Goal: Information Seeking & Learning: Stay updated

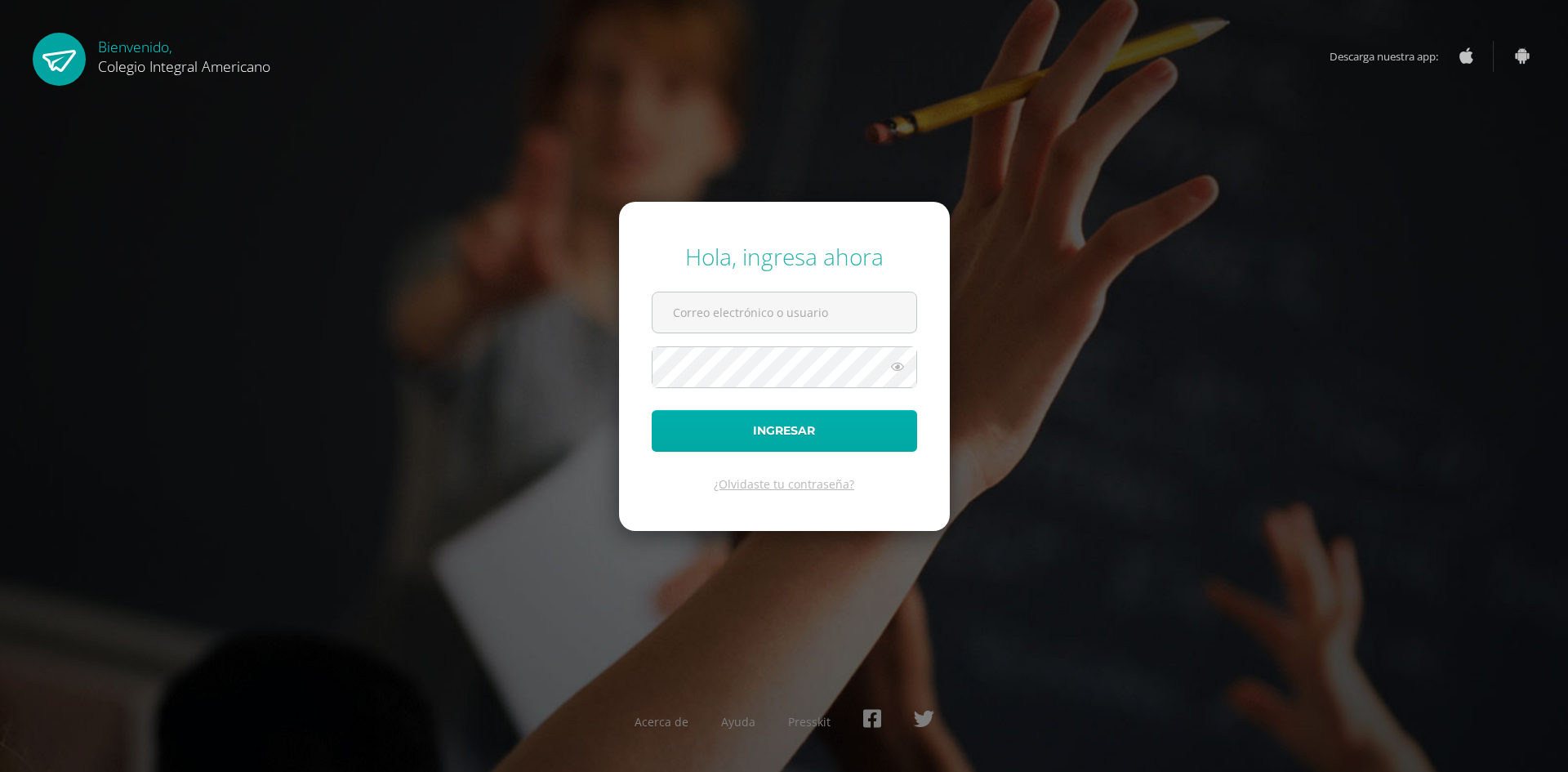
type input "alumno24espj2@integralamericano.edu.gt"
drag, startPoint x: 807, startPoint y: 427, endPoint x: 784, endPoint y: 516, distance: 91.9
click at [807, 429] on button "Ingresar" at bounding box center [784, 430] width 265 height 41
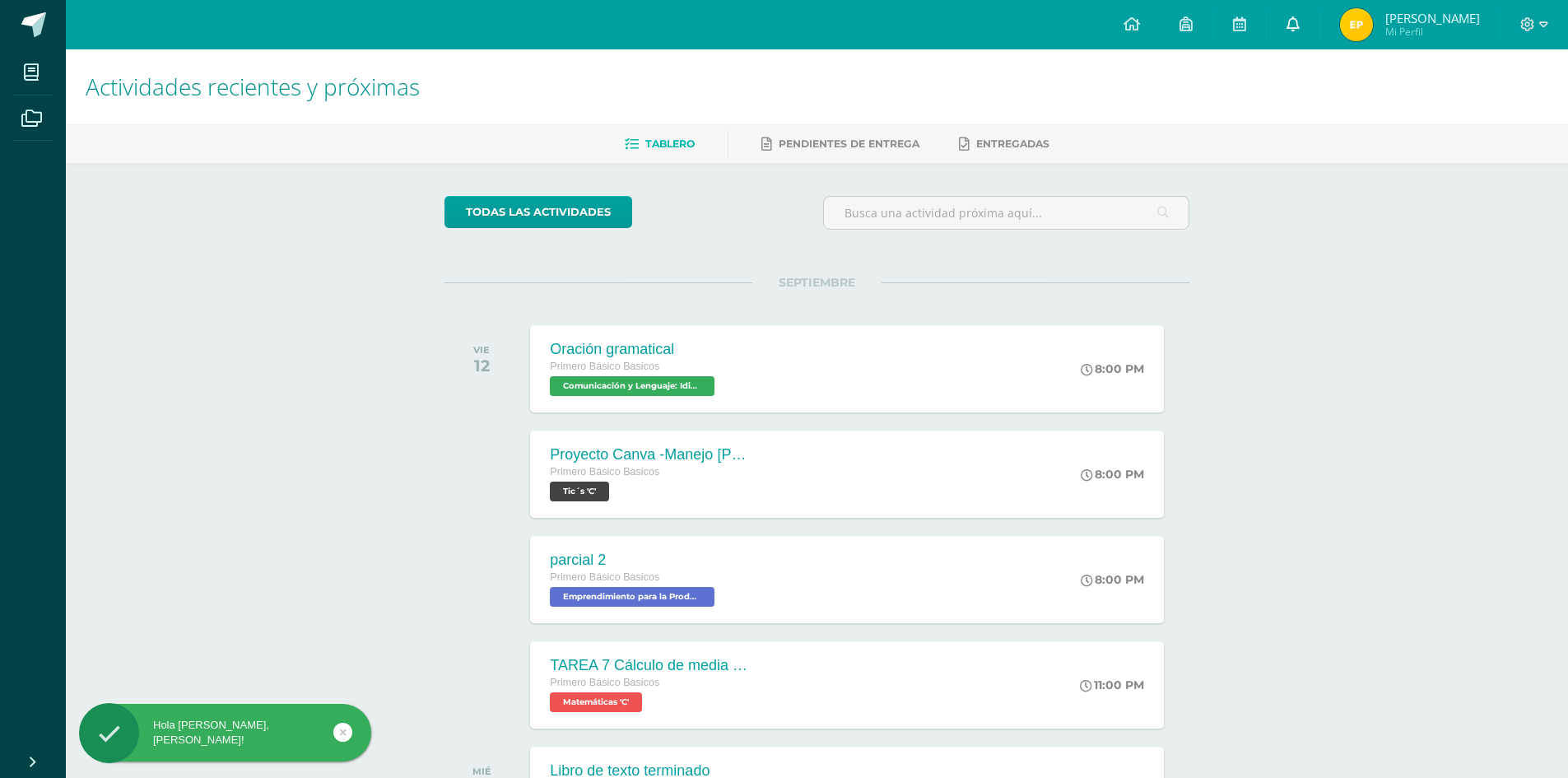
click at [1319, 6] on link at bounding box center [1292, 24] width 53 height 49
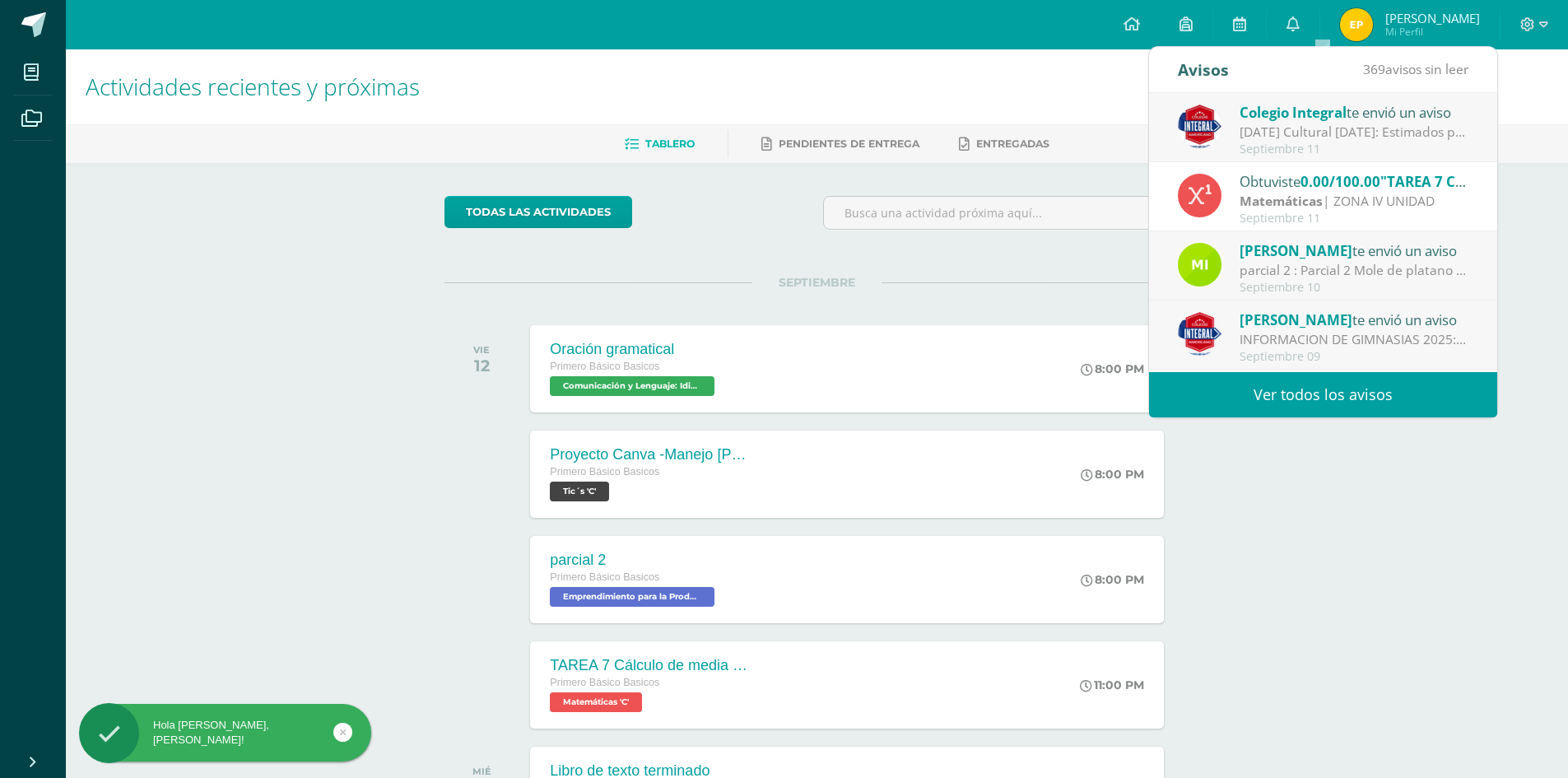
click at [1339, 382] on link "Ver todos los avisos" at bounding box center [1323, 395] width 348 height 45
click at [1275, 392] on link "Ver todos los avisos" at bounding box center [1323, 395] width 348 height 45
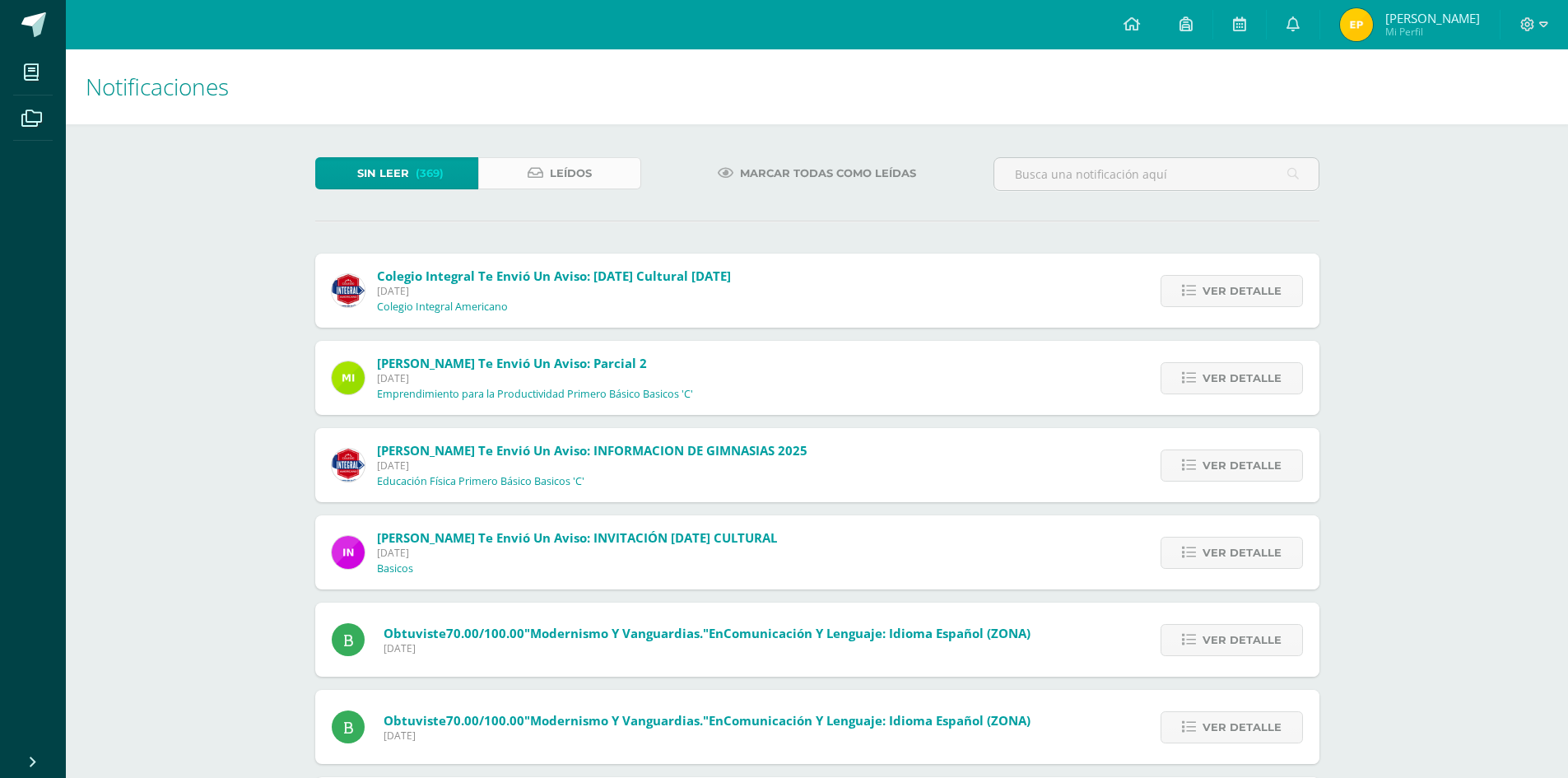
click at [597, 163] on link "Leídos" at bounding box center [560, 173] width 163 height 32
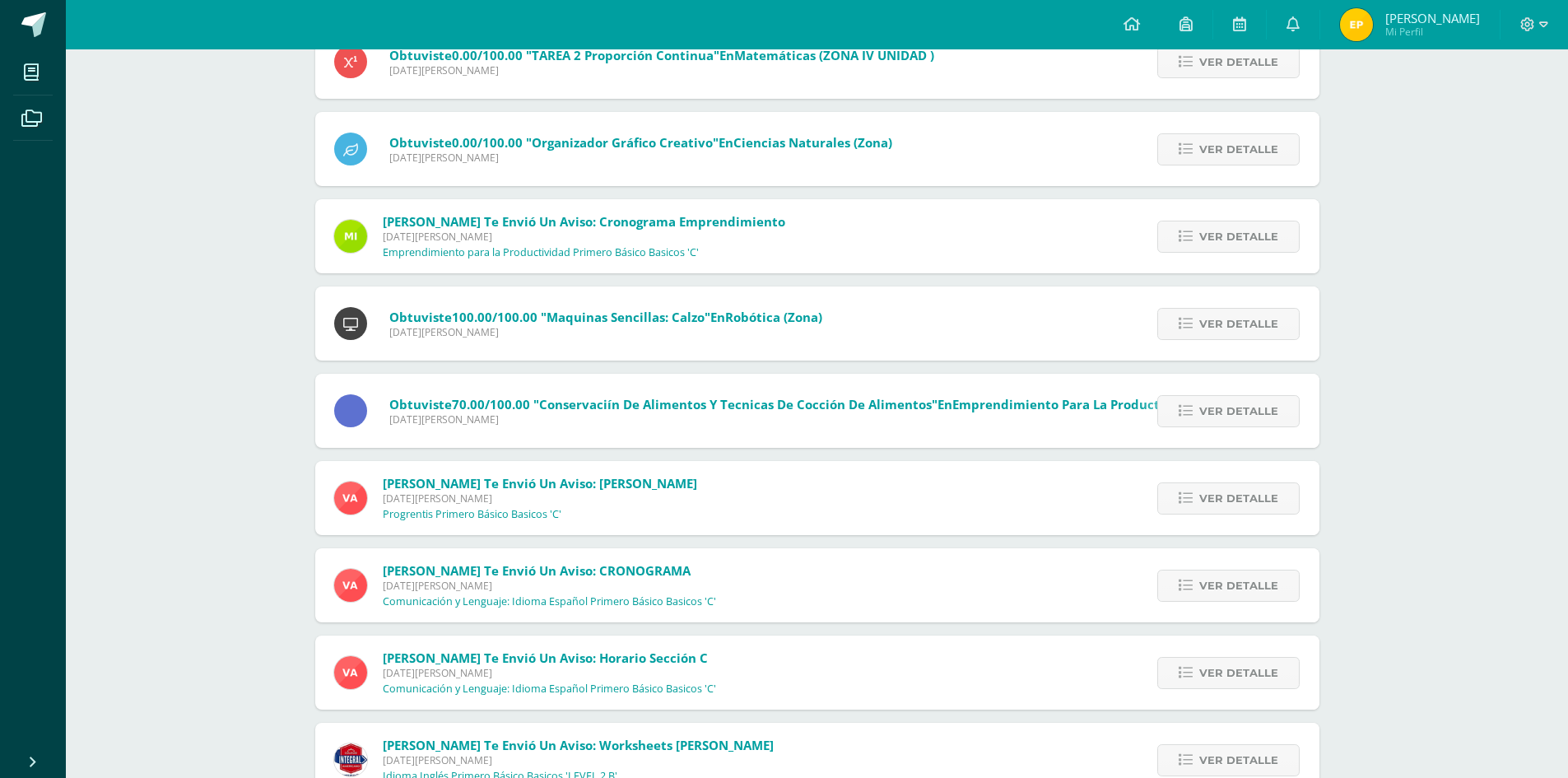
scroll to position [2554, 0]
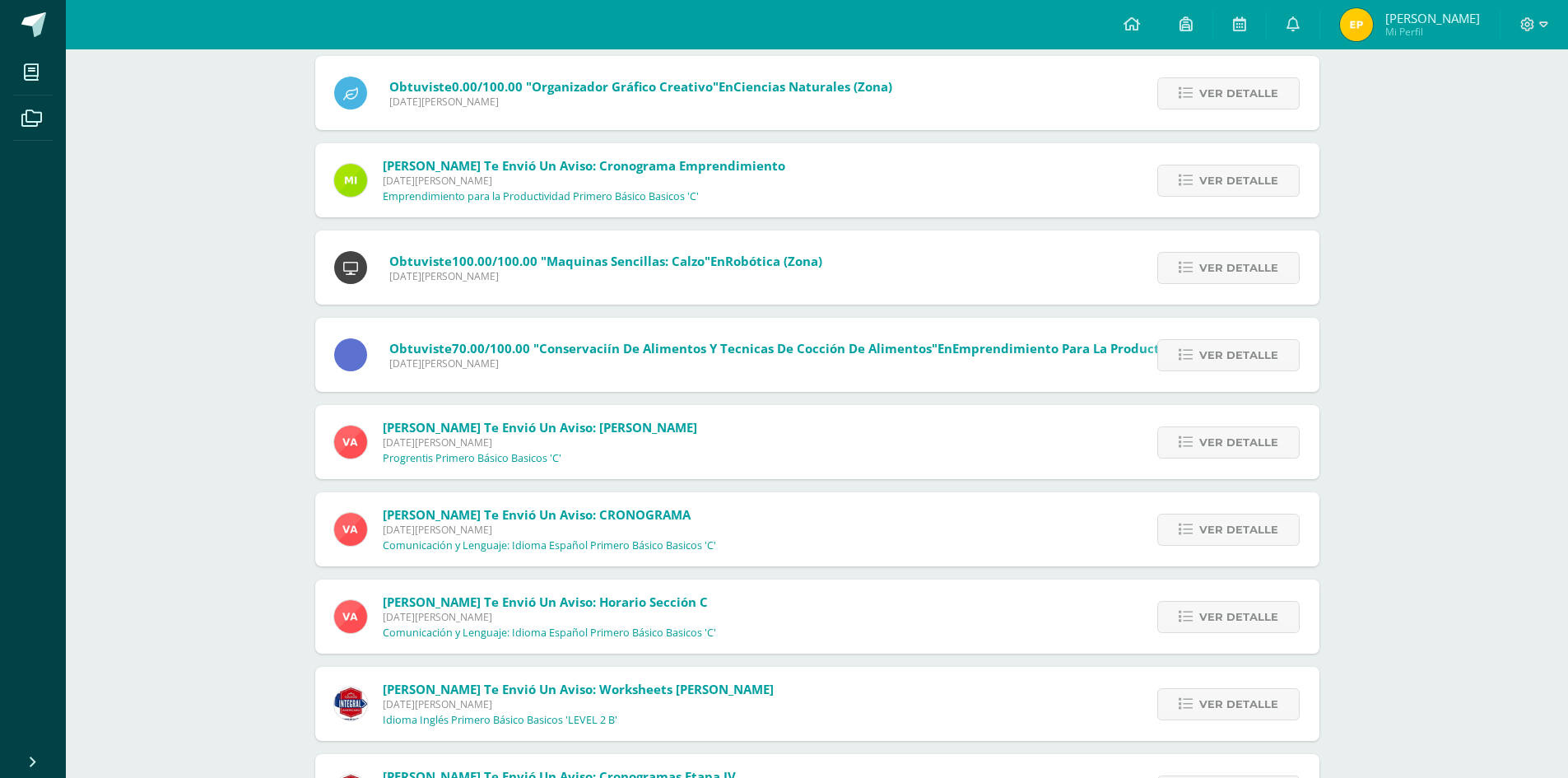
click at [1263, 459] on div "Ver detalle" at bounding box center [1226, 442] width 187 height 74
click at [1260, 454] on span "Ver detalle" at bounding box center [1238, 442] width 79 height 31
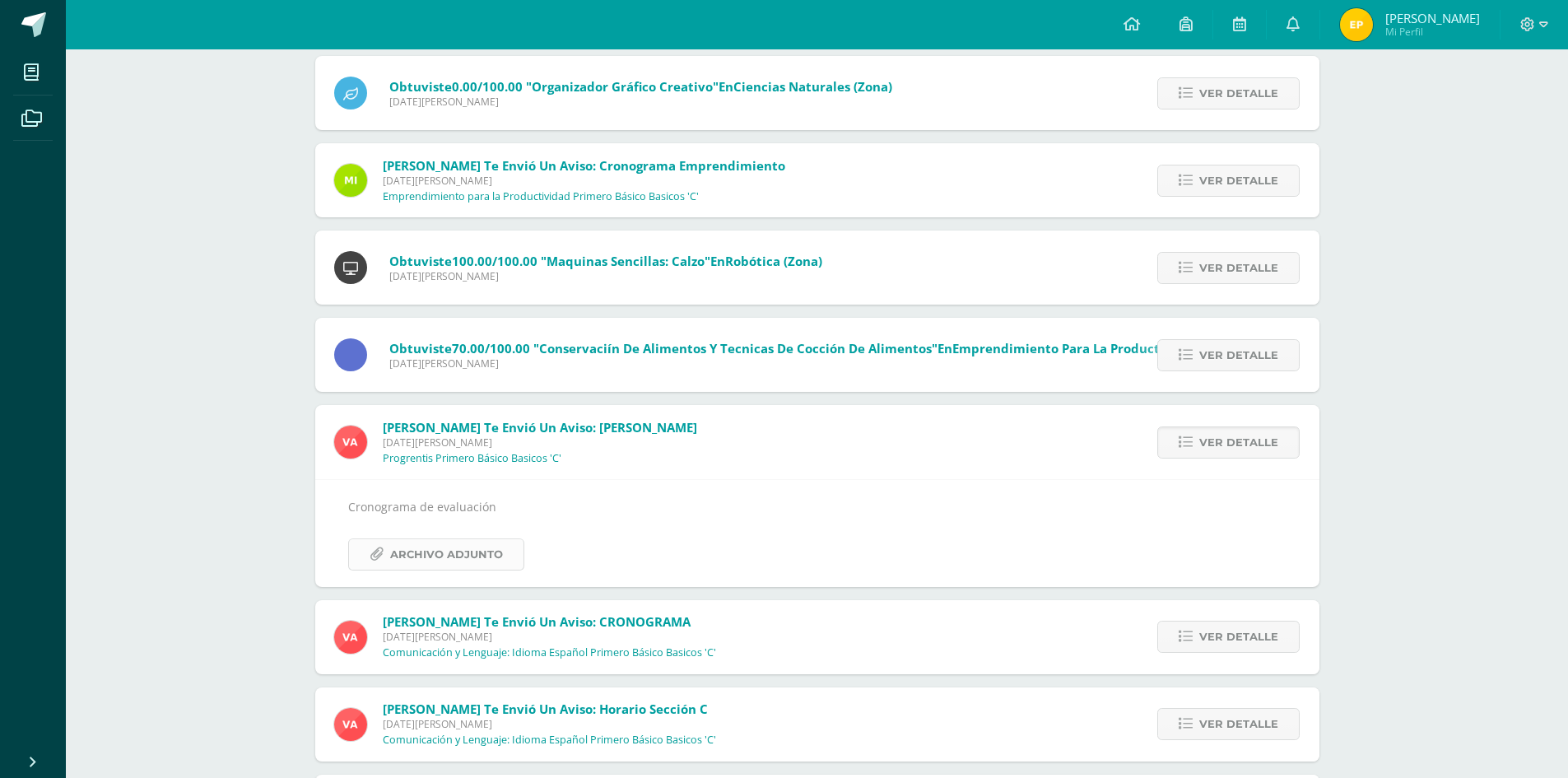
click at [457, 557] on span "Archivo Adjunto" at bounding box center [446, 554] width 113 height 31
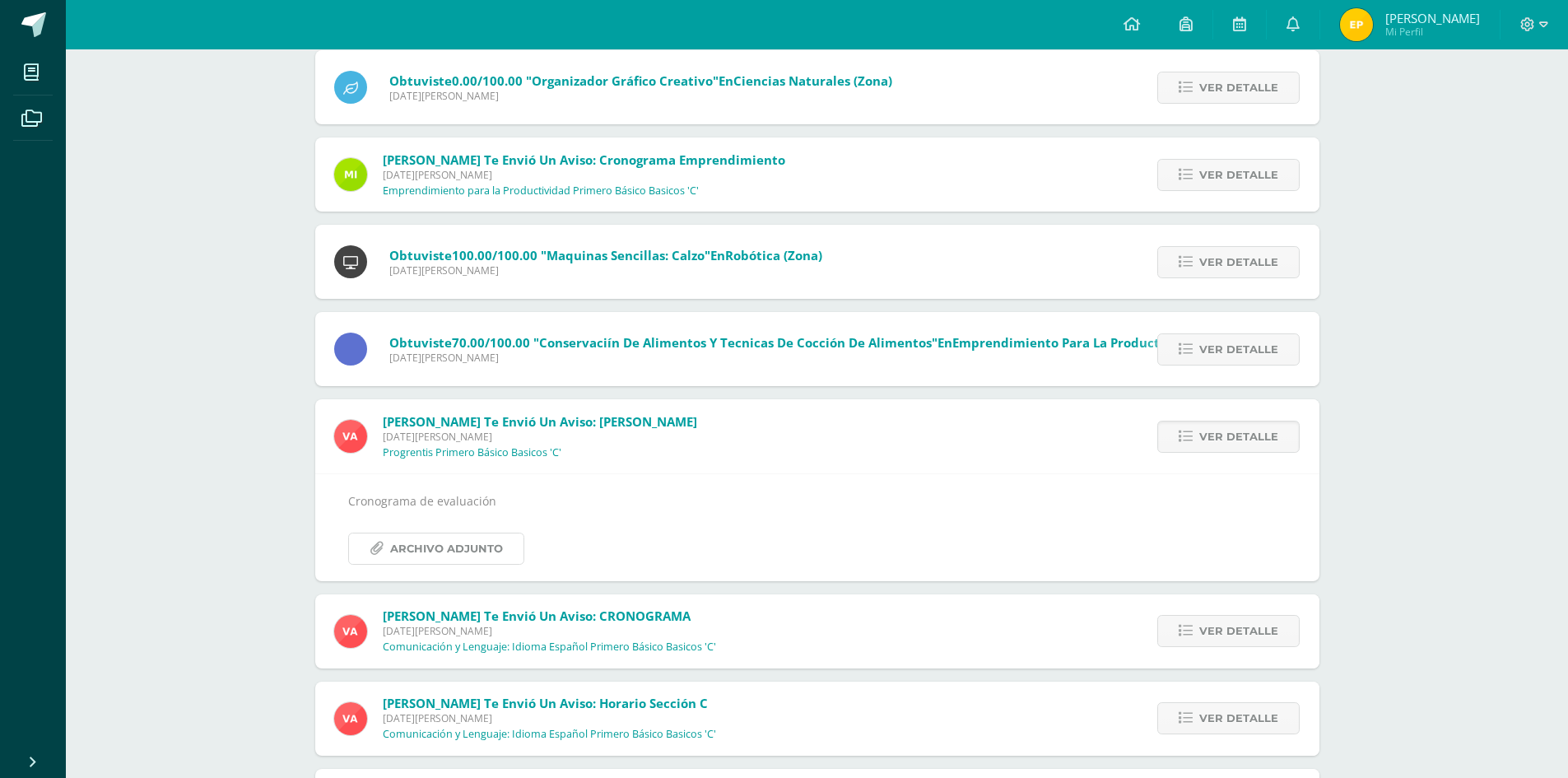
scroll to position [2637, 0]
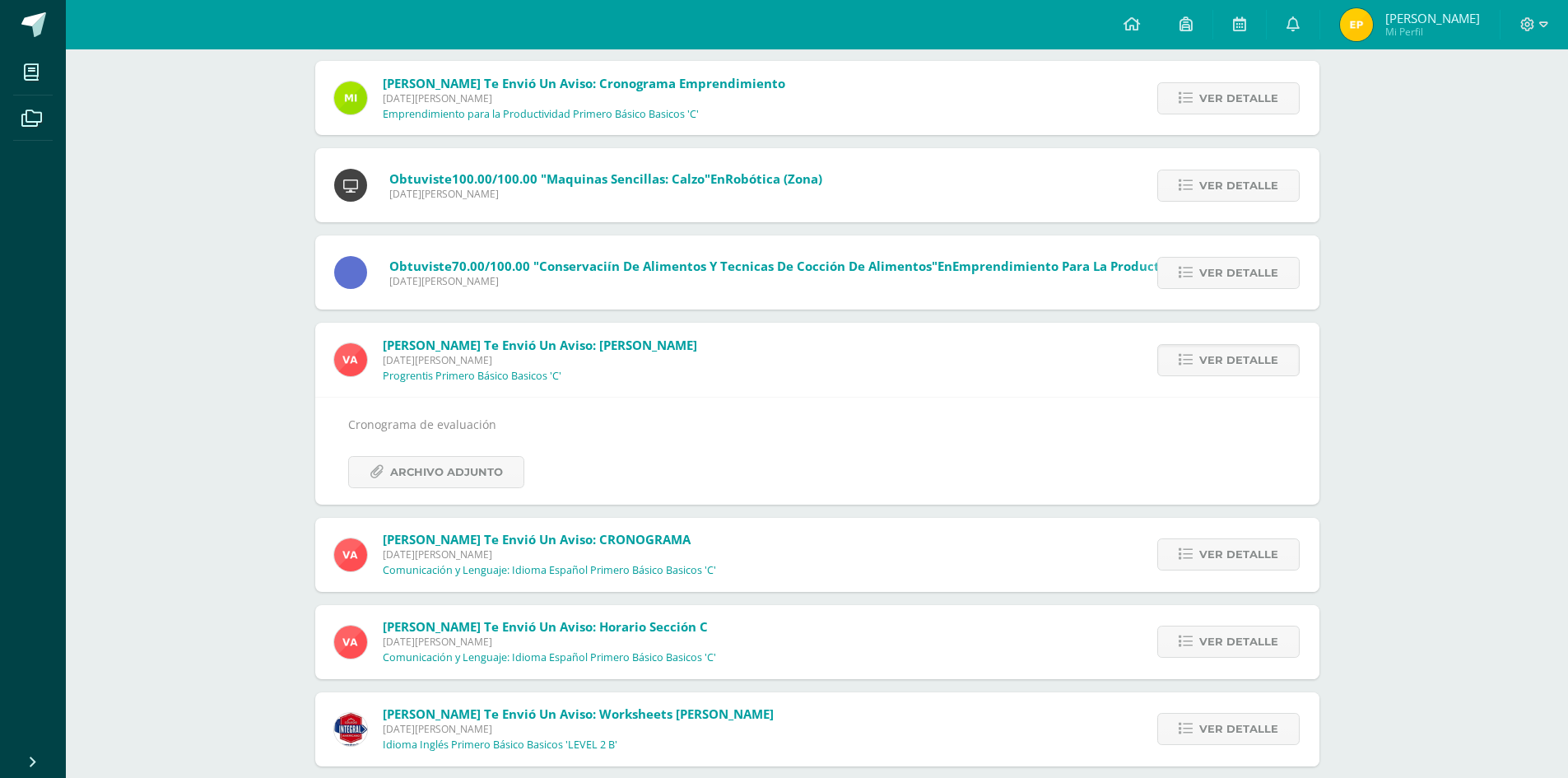
click at [678, 375] on div "[PERSON_NAME] te envió un aviso: [PERSON_NAME] [DATE][PERSON_NAME] Progrentis P…" at bounding box center [816, 413] width 1004 height 182
click at [1184, 381] on div "Ver detalle" at bounding box center [1226, 359] width 187 height 74
click at [1220, 352] on span "Ver detalle" at bounding box center [1238, 359] width 79 height 31
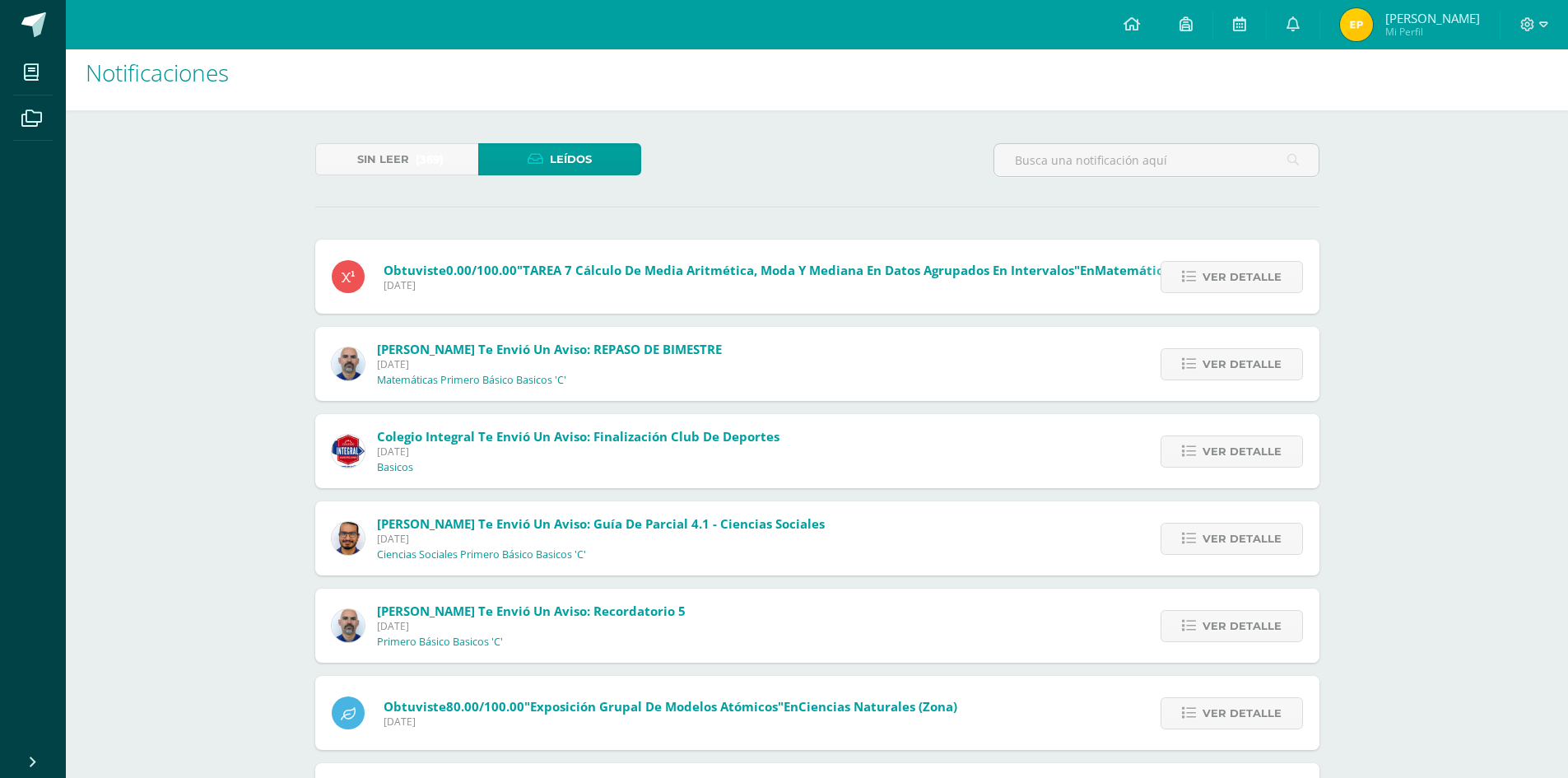
scroll to position [0, 0]
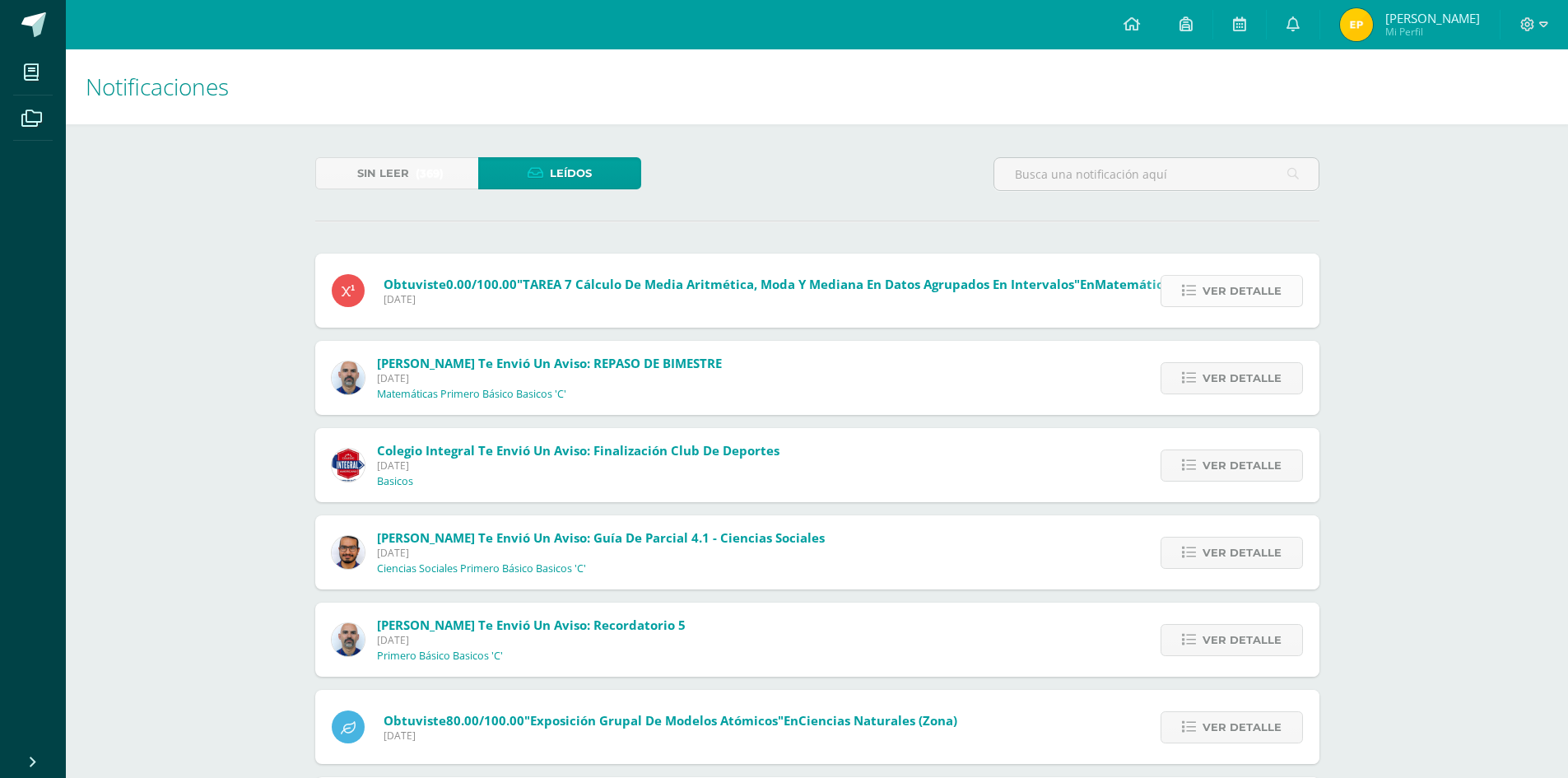
click at [1237, 298] on span "Ver detalle" at bounding box center [1241, 291] width 79 height 31
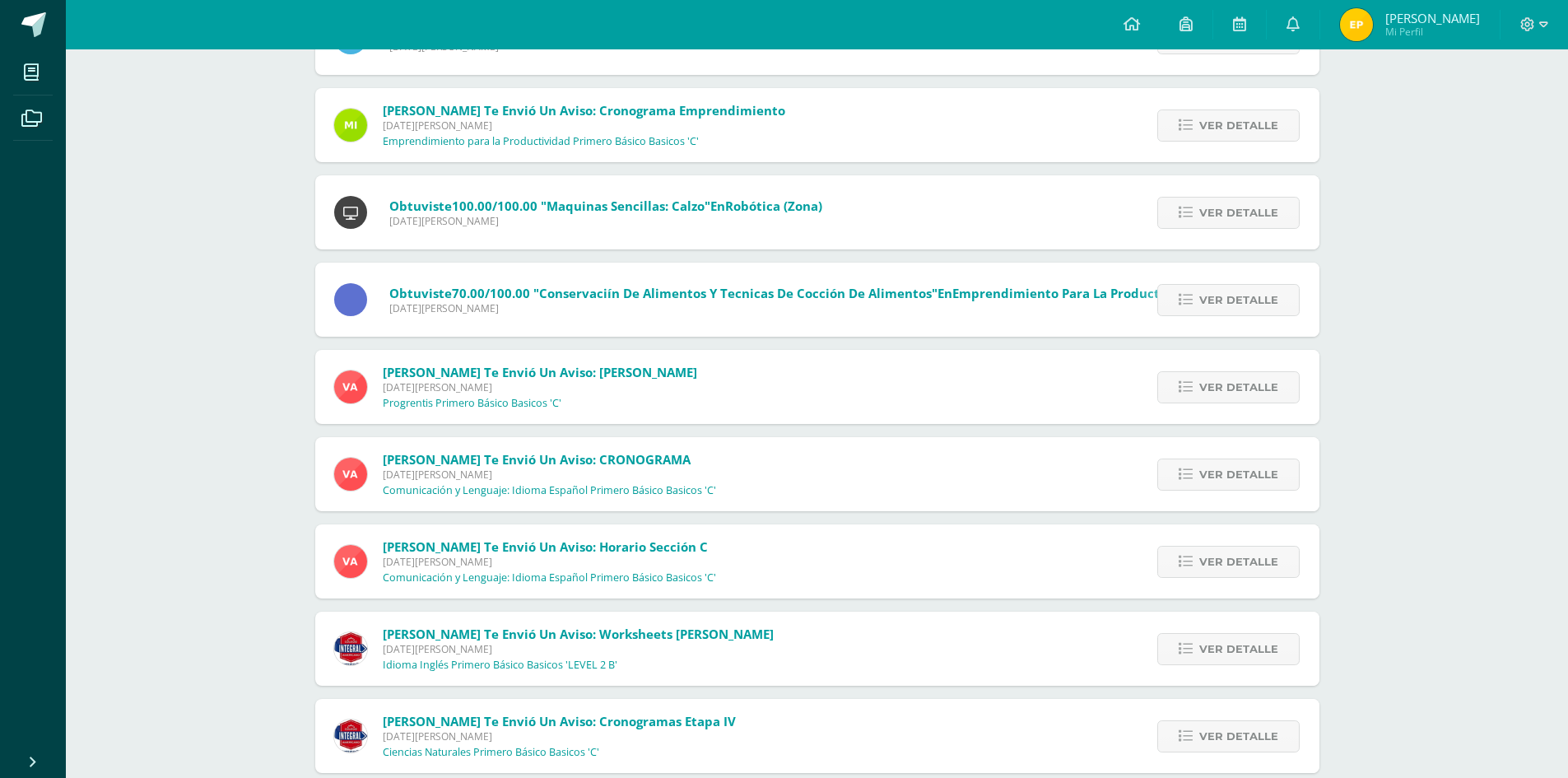
scroll to position [2635, 0]
